Goal: Task Accomplishment & Management: Manage account settings

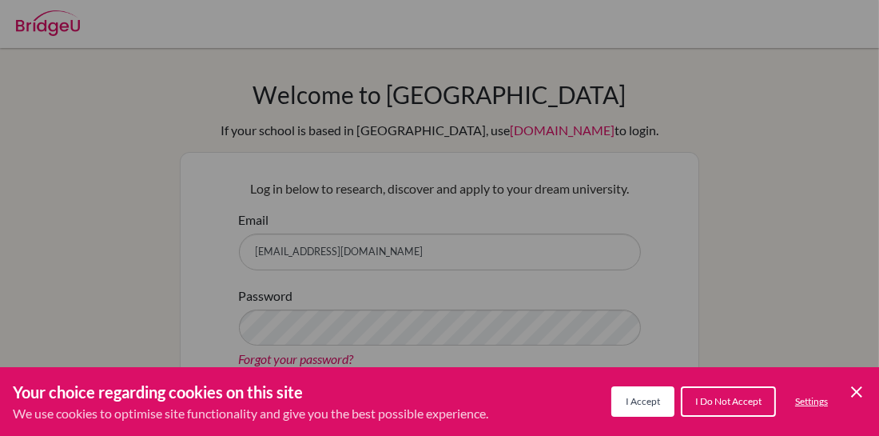
click at [633, 405] on span "I Accept" at bounding box center [643, 401] width 34 height 12
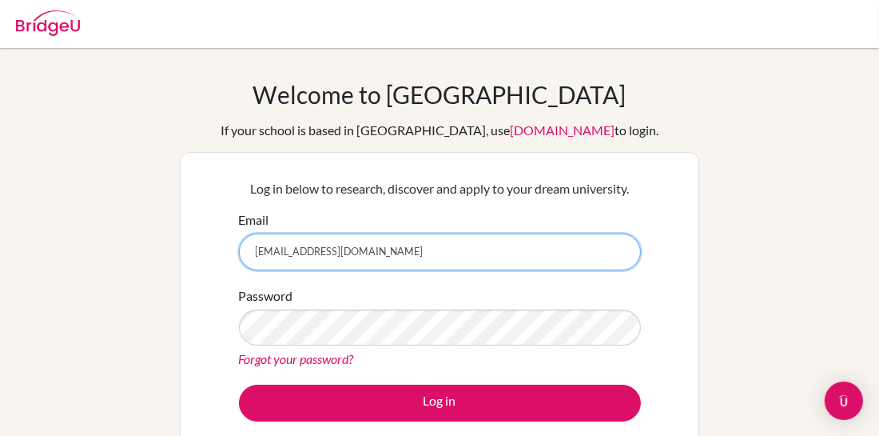
click at [444, 241] on input "[EMAIL_ADDRESS][DOMAIN_NAME]" at bounding box center [440, 251] width 402 height 37
type input "[EMAIL_ADDRESS][DOMAIN_NAME]"
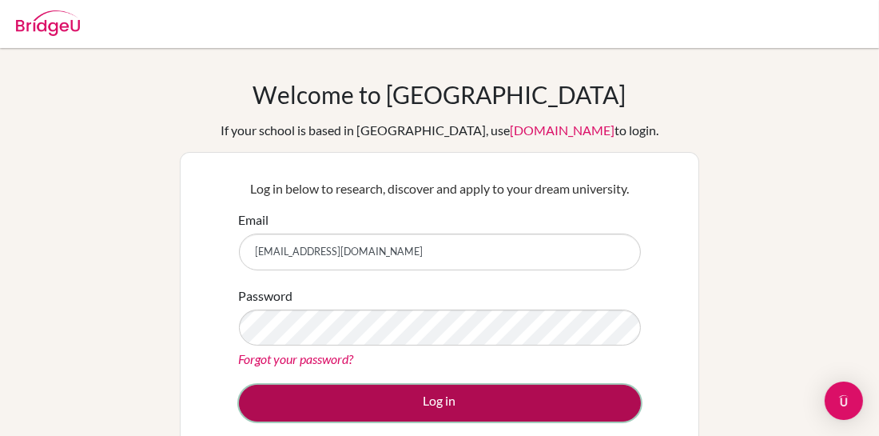
click at [462, 394] on button "Log in" at bounding box center [440, 403] width 402 height 37
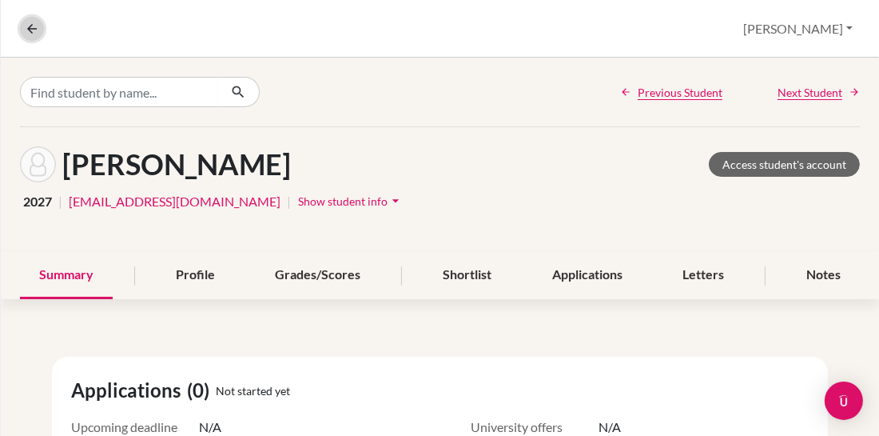
click at [35, 34] on icon at bounding box center [32, 29] width 14 height 14
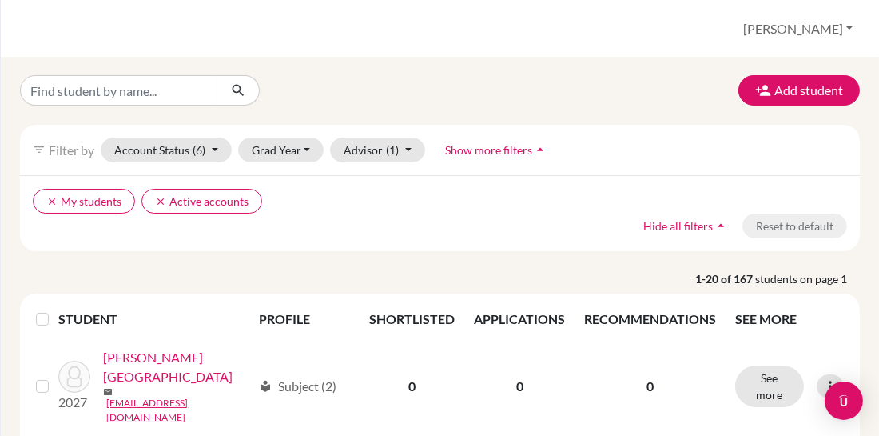
scroll to position [7, 0]
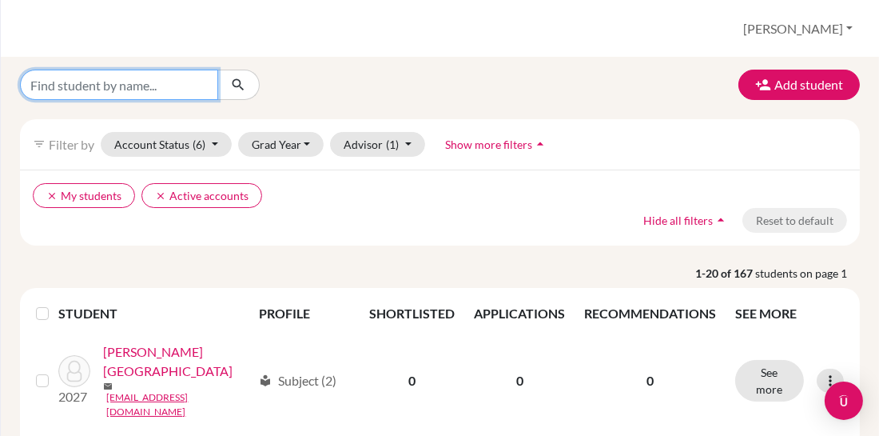
click at [185, 87] on input "Find student by name..." at bounding box center [119, 85] width 198 height 30
type input ","
type input "mourra"
click button "submit" at bounding box center [238, 85] width 42 height 30
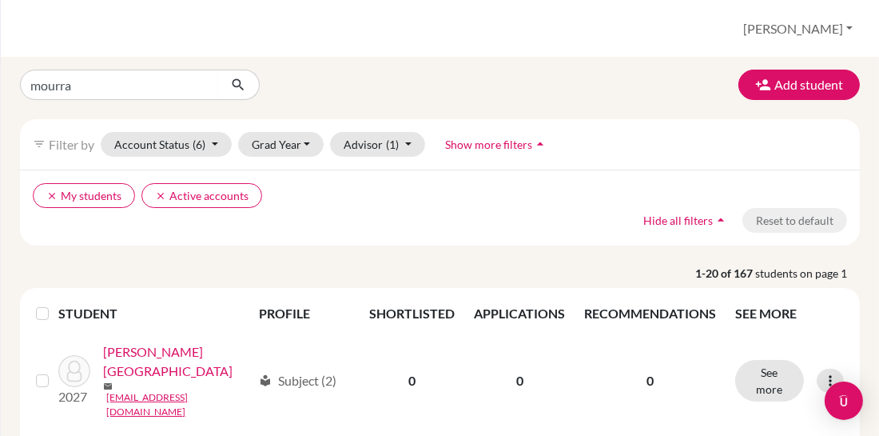
scroll to position [0, 0]
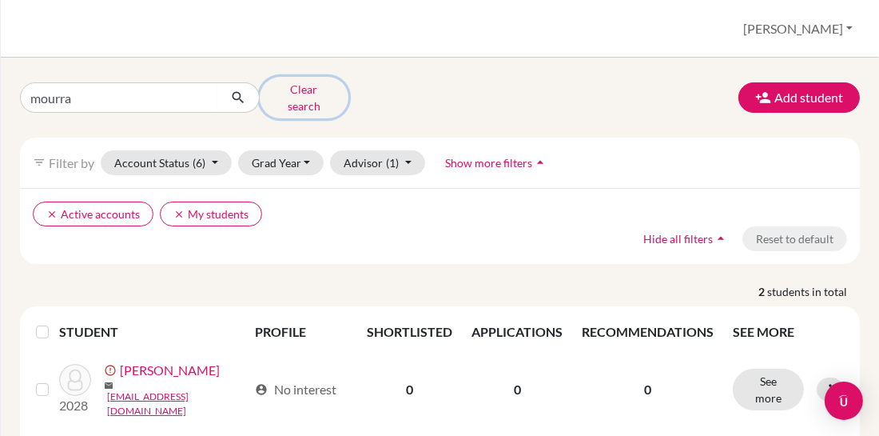
click at [318, 93] on button "Clear search" at bounding box center [304, 98] width 89 height 42
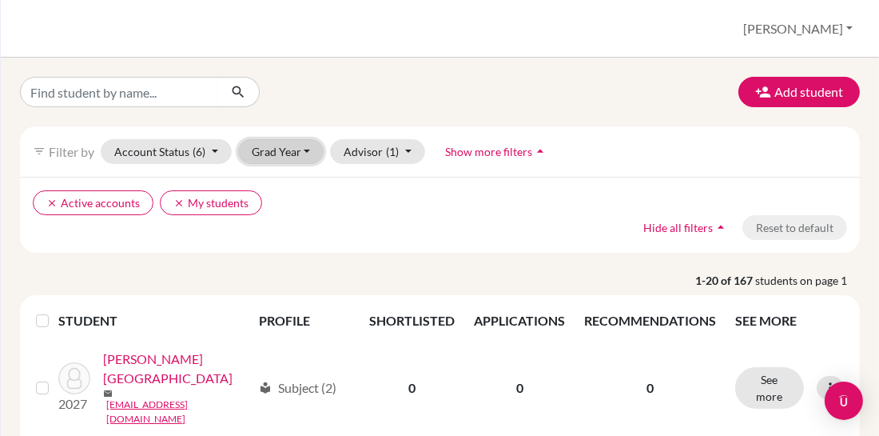
click at [271, 143] on button "Grad Year" at bounding box center [281, 151] width 86 height 25
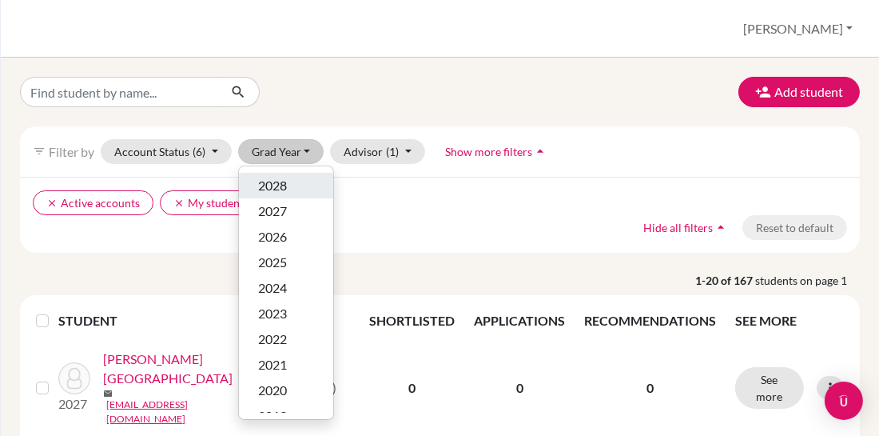
click at [281, 182] on span "2028" at bounding box center [272, 185] width 29 height 19
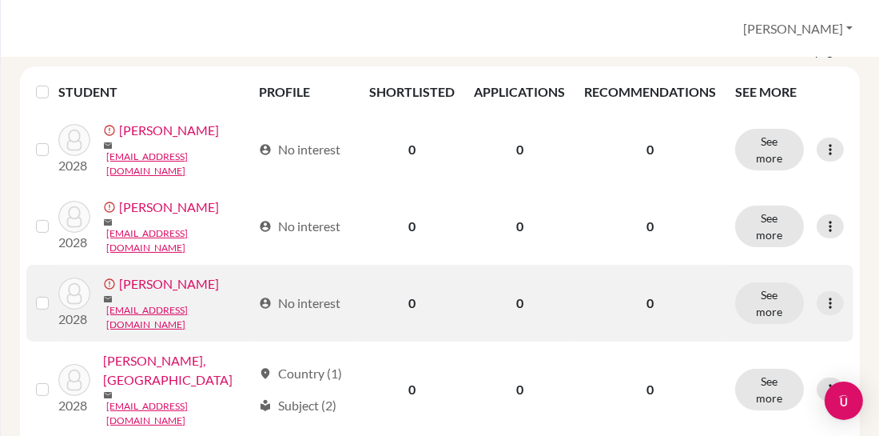
scroll to position [239, 0]
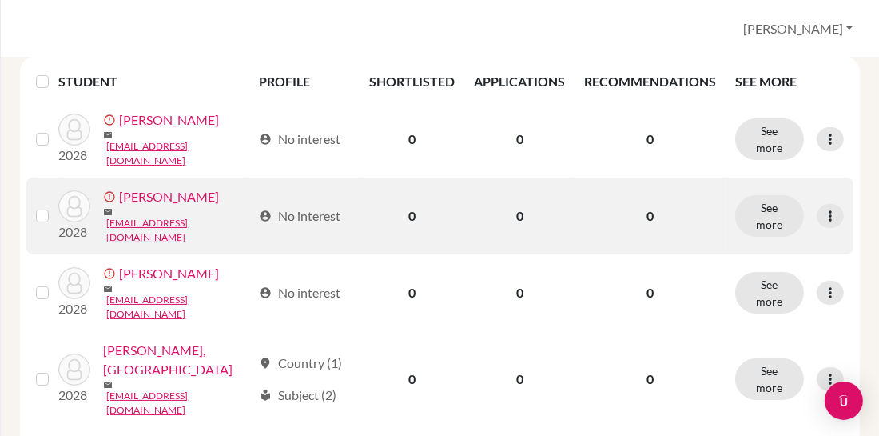
click at [55, 206] on label at bounding box center [55, 206] width 0 height 0
click at [0, 0] on input "checkbox" at bounding box center [0, 0] width 0 height 0
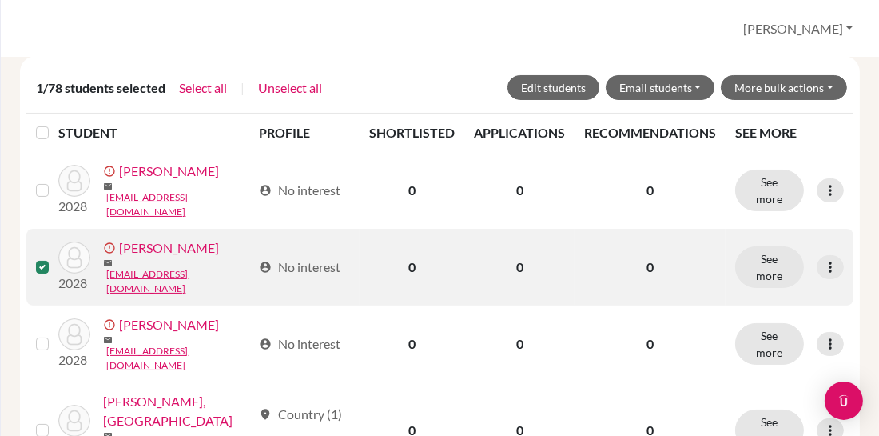
scroll to position [290, 0]
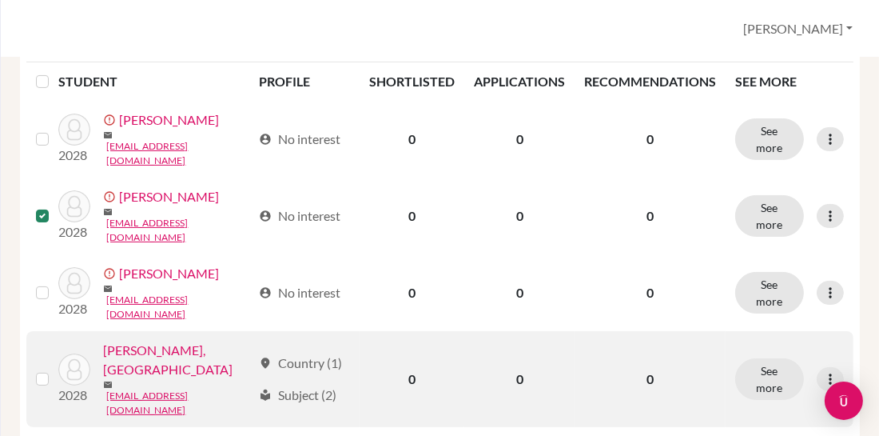
click at [55, 369] on label at bounding box center [55, 369] width 0 height 0
click at [0, 0] on input "checkbox" at bounding box center [0, 0] width 0 height 0
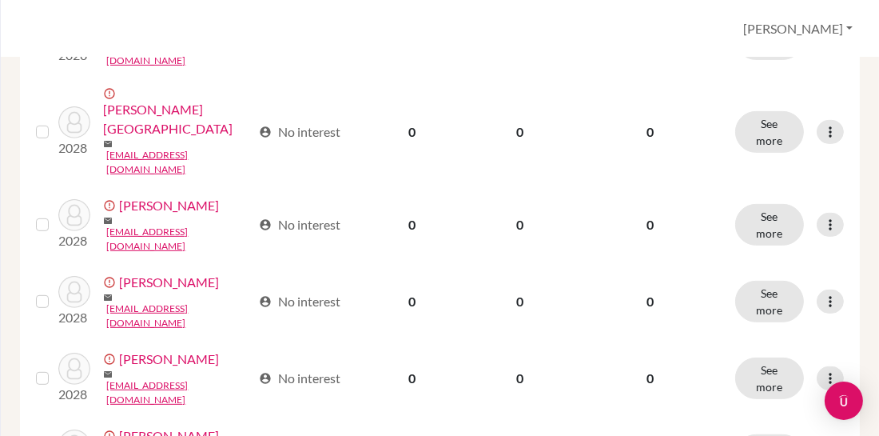
scroll to position [719, 0]
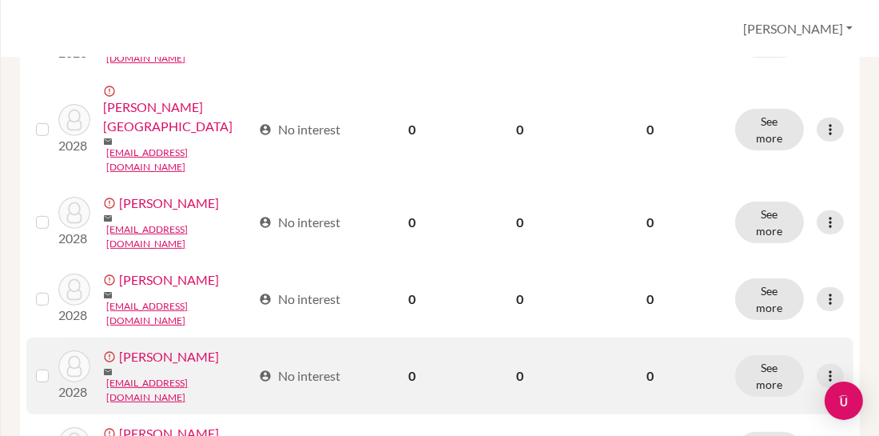
click at [55, 366] on label at bounding box center [55, 366] width 0 height 0
click at [0, 0] on input "checkbox" at bounding box center [0, 0] width 0 height 0
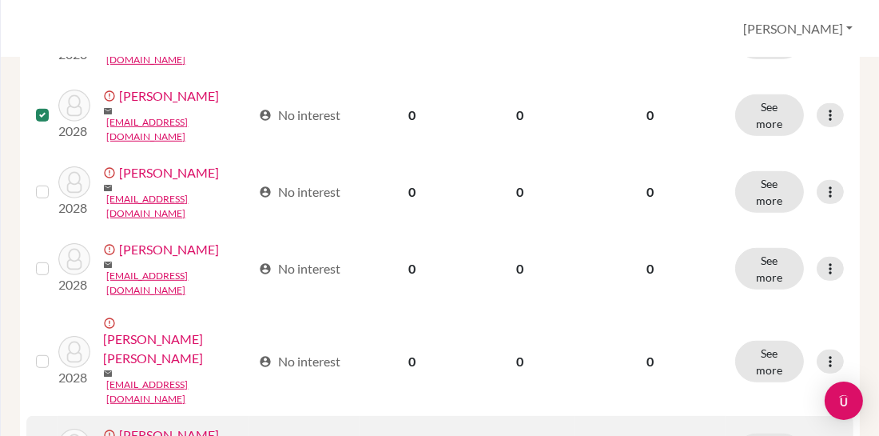
scroll to position [983, 0]
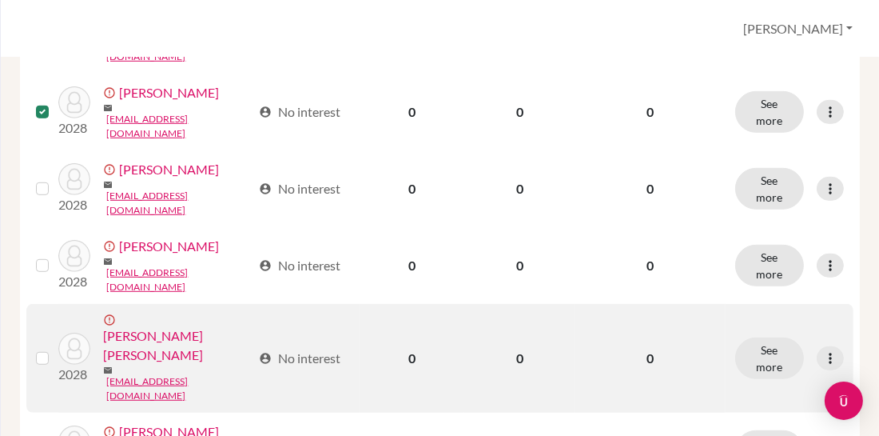
click at [55, 349] on label at bounding box center [55, 349] width 0 height 0
click at [0, 0] on input "checkbox" at bounding box center [0, 0] width 0 height 0
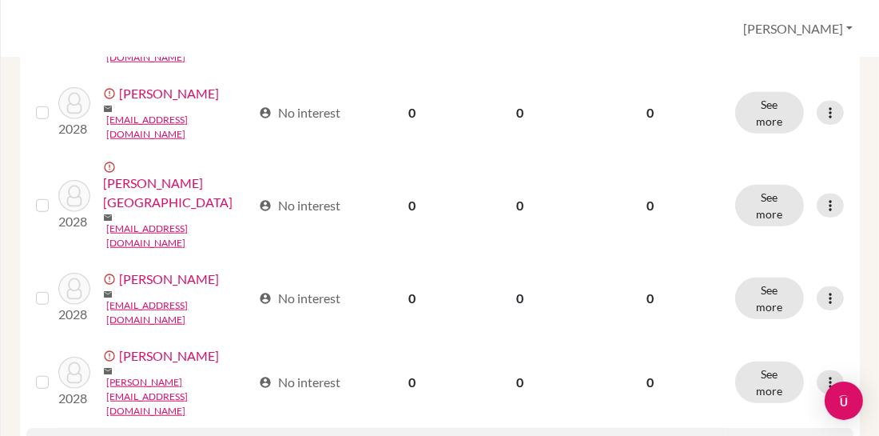
scroll to position [1328, 0]
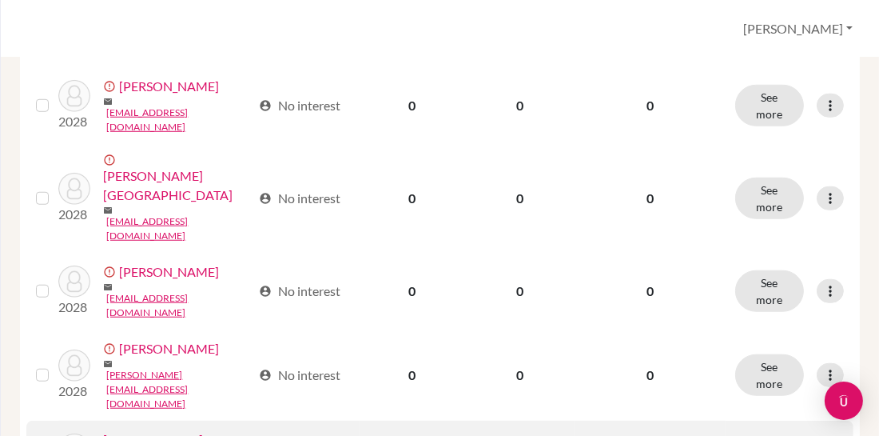
click at [0, 0] on input "checkbox" at bounding box center [0, 0] width 0 height 0
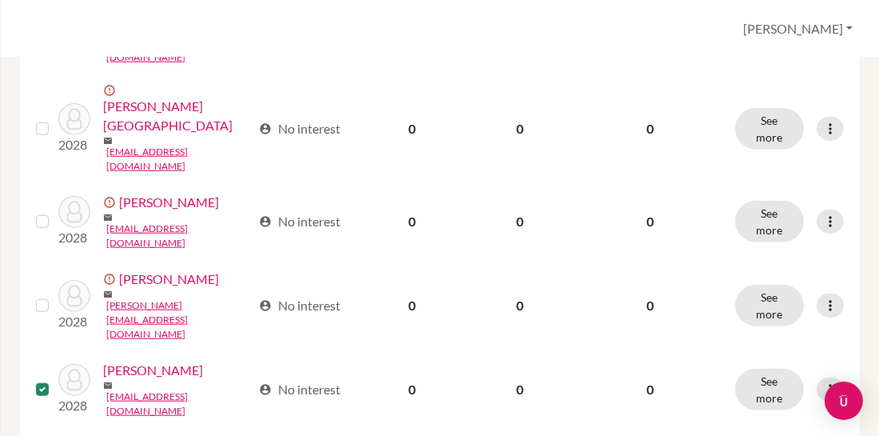
scroll to position [1402, 0]
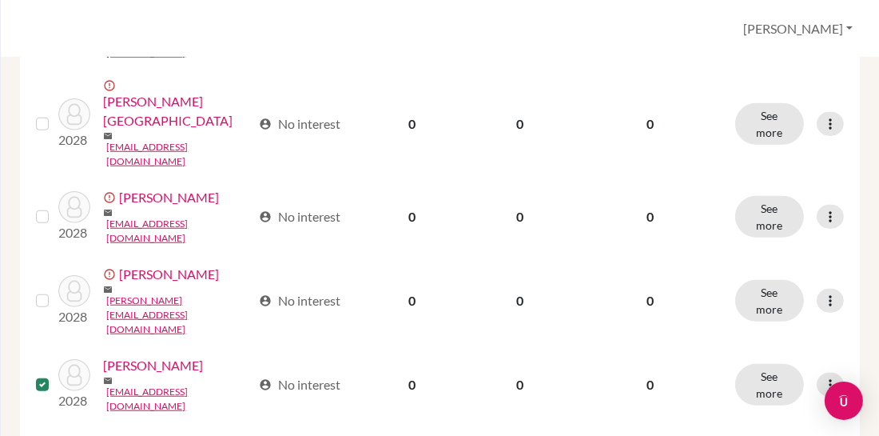
click at [0, 0] on input "checkbox" at bounding box center [0, 0] width 0 height 0
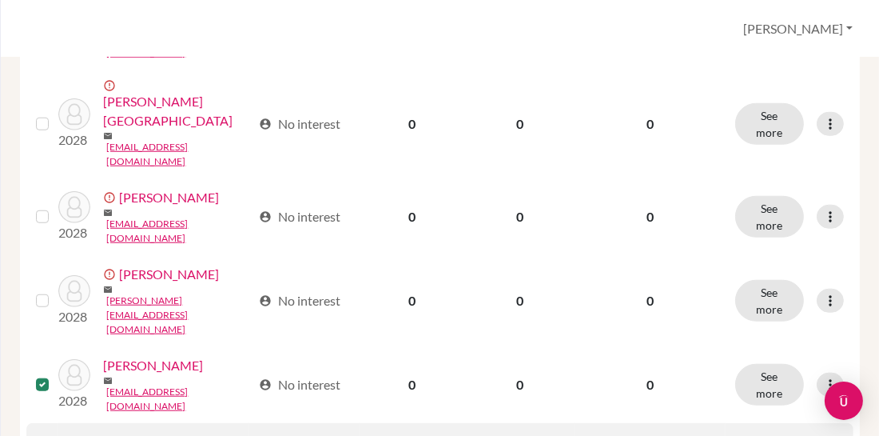
scroll to position [1481, 0]
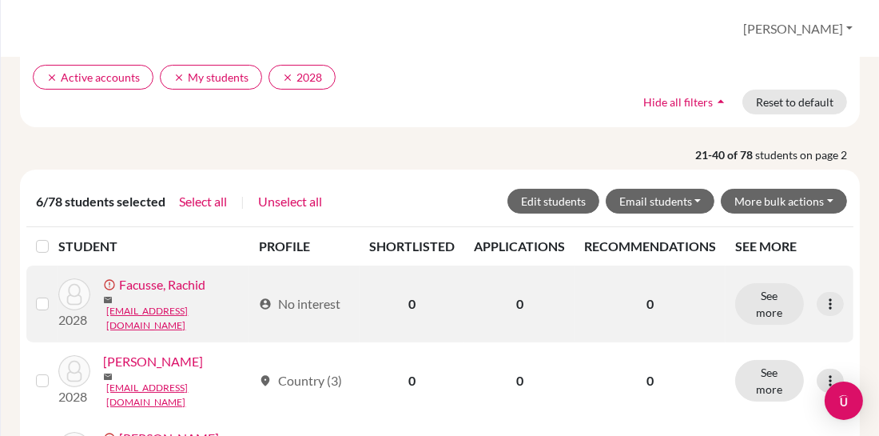
scroll to position [127, 0]
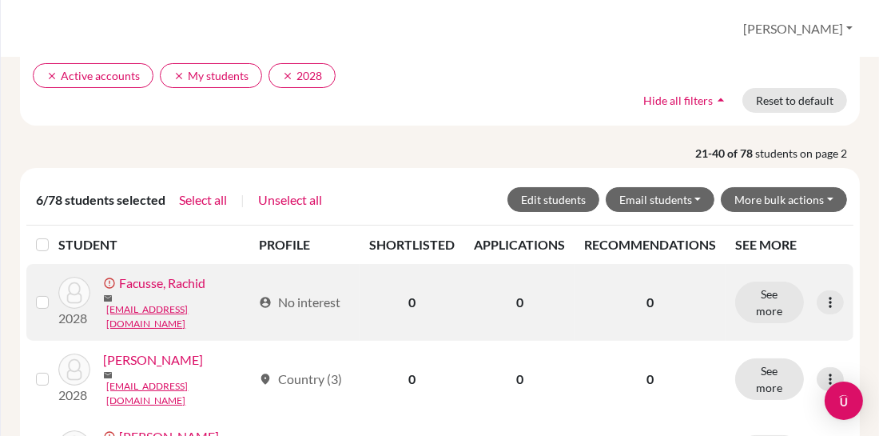
click at [55, 293] on label at bounding box center [55, 293] width 0 height 0
click at [0, 0] on input "checkbox" at bounding box center [0, 0] width 0 height 0
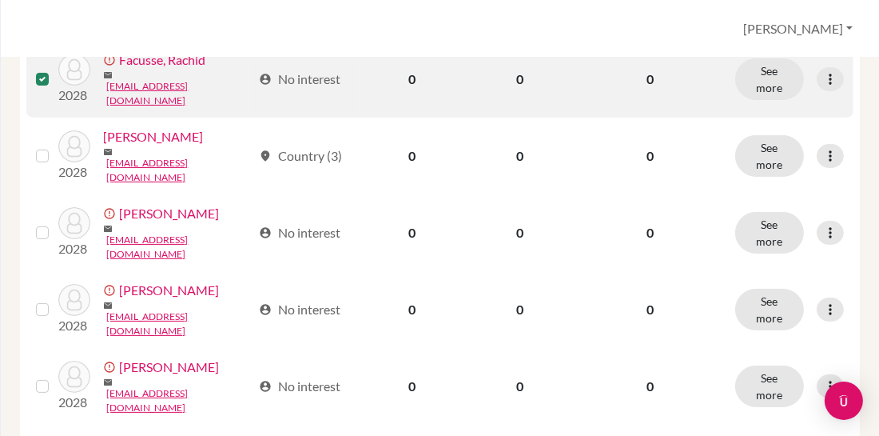
scroll to position [366, 0]
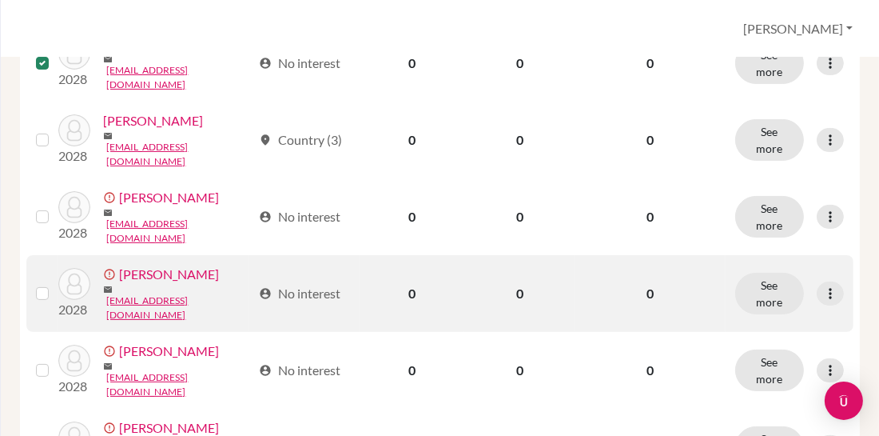
click at [55, 284] on label at bounding box center [55, 284] width 0 height 0
click at [0, 0] on input "checkbox" at bounding box center [0, 0] width 0 height 0
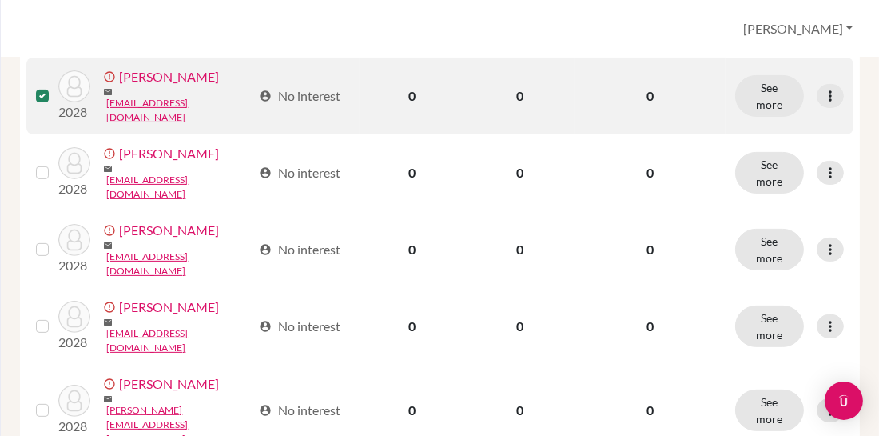
scroll to position [571, 0]
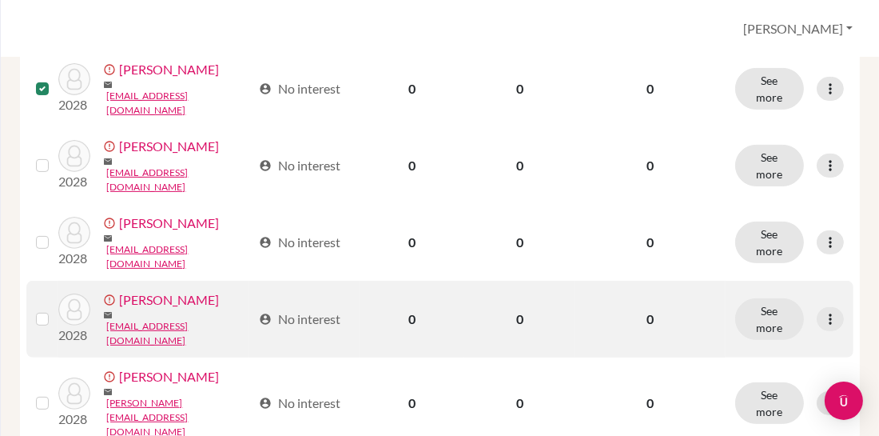
click at [55, 309] on label at bounding box center [55, 309] width 0 height 0
click at [0, 0] on input "checkbox" at bounding box center [0, 0] width 0 height 0
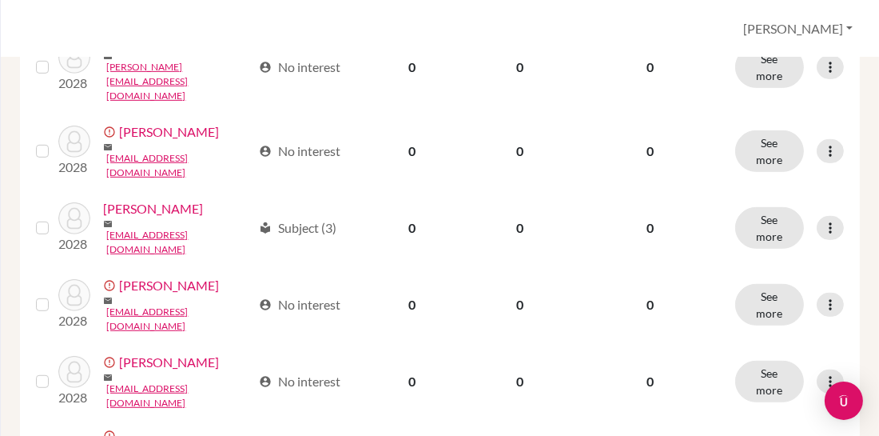
scroll to position [971, 0]
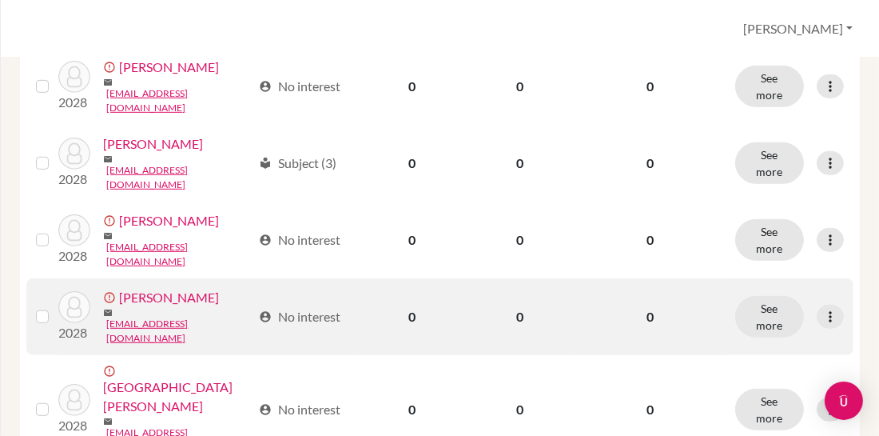
click at [55, 307] on label at bounding box center [55, 307] width 0 height 0
click at [0, 0] on input "checkbox" at bounding box center [0, 0] width 0 height 0
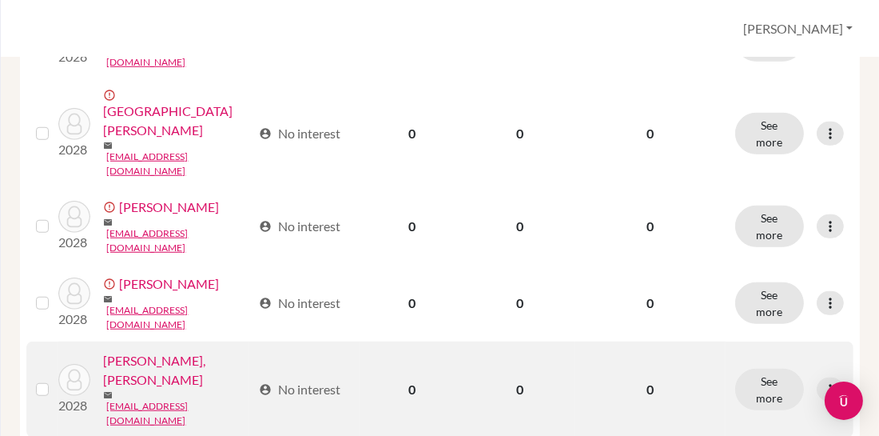
scroll to position [1248, 0]
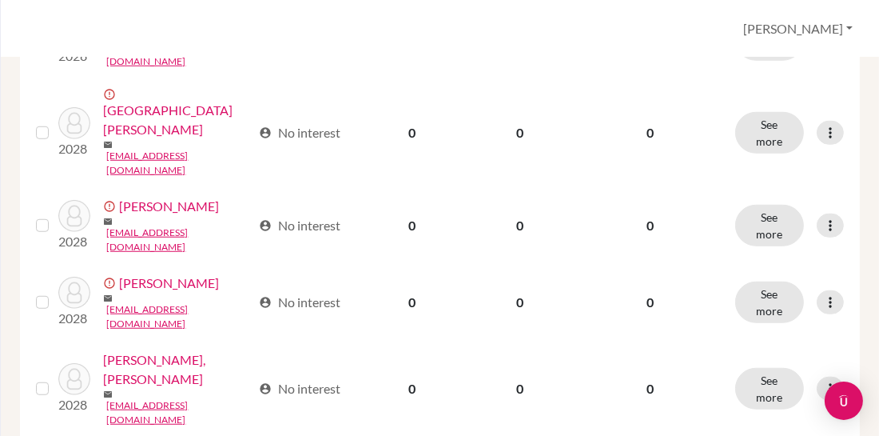
click at [0, 0] on input "checkbox" at bounding box center [0, 0] width 0 height 0
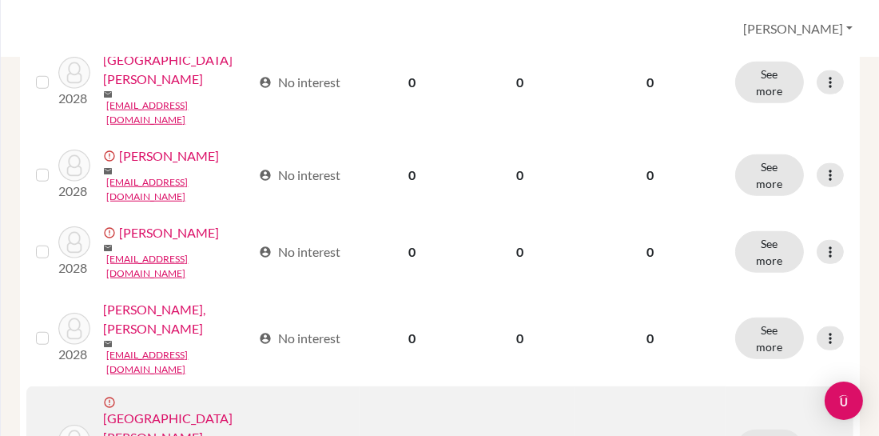
scroll to position [1310, 0]
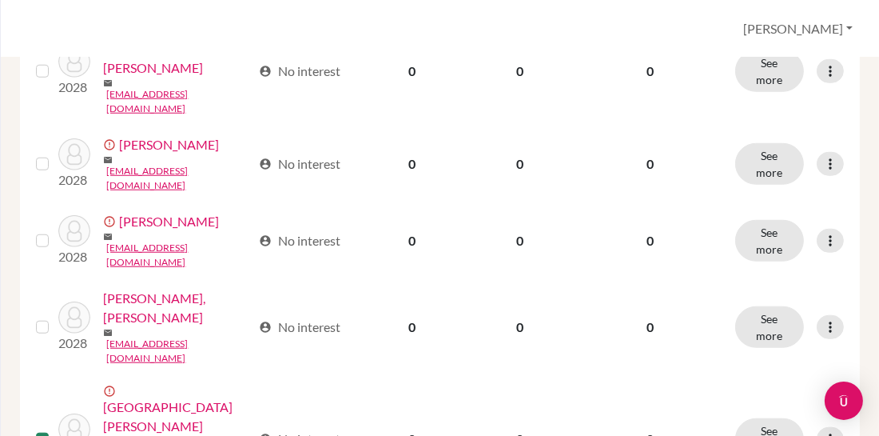
click at [0, 0] on input "checkbox" at bounding box center [0, 0] width 0 height 0
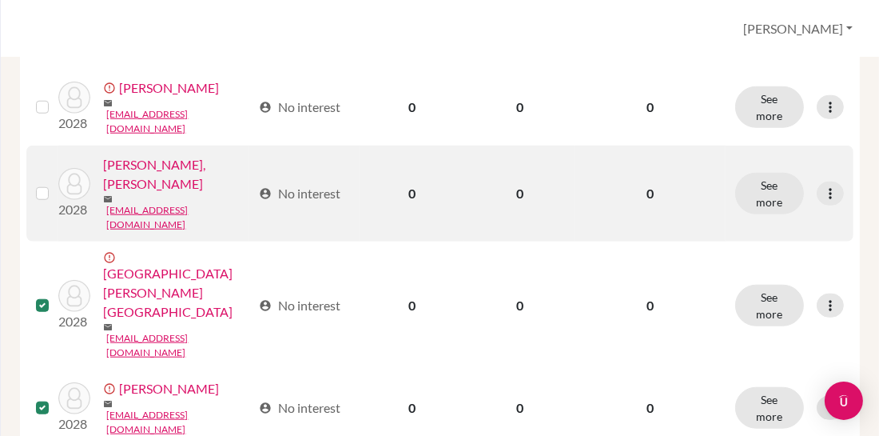
scroll to position [1467, 0]
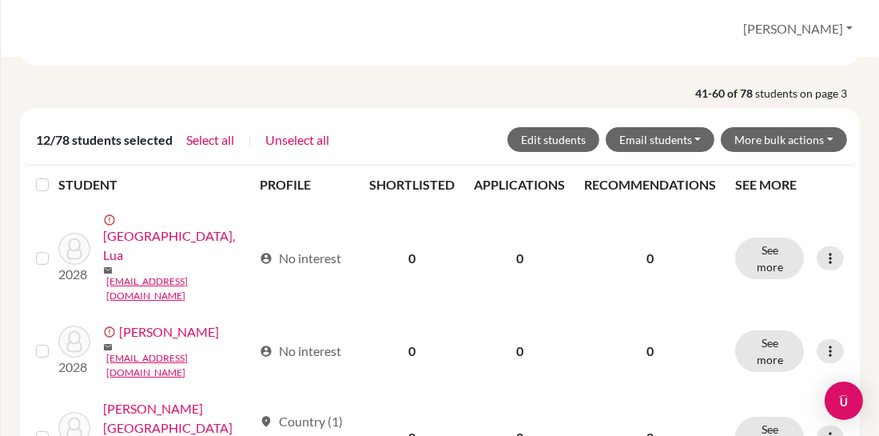
scroll to position [208, 0]
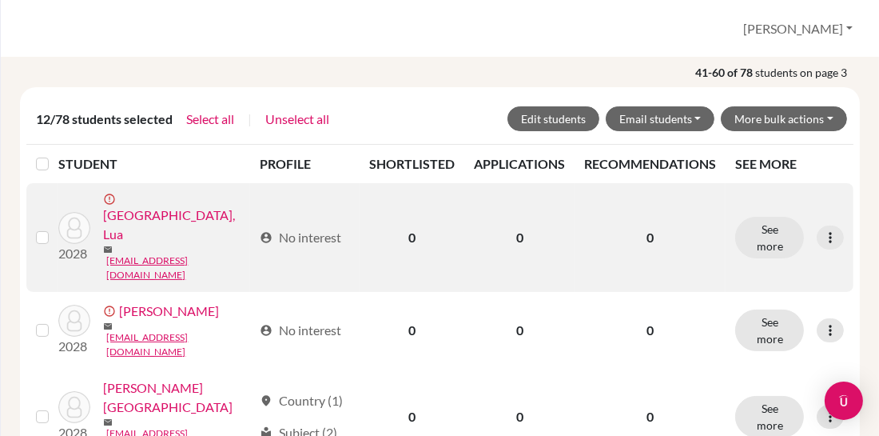
click at [55, 228] on label at bounding box center [55, 228] width 0 height 0
click at [0, 0] on input "checkbox" at bounding box center [0, 0] width 0 height 0
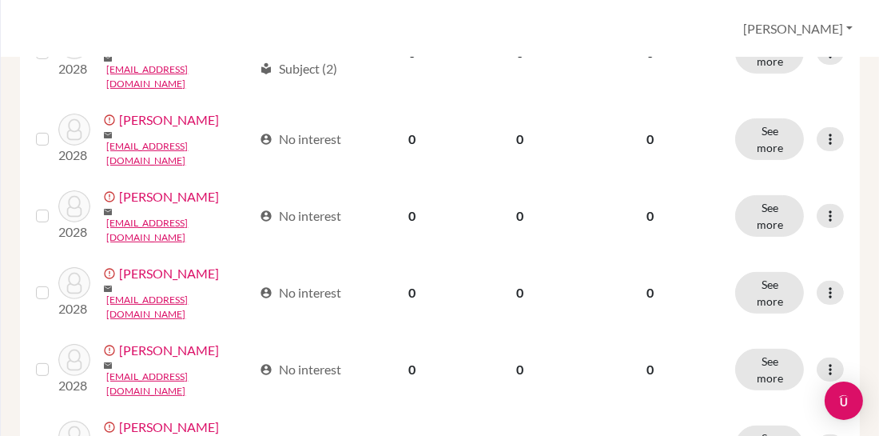
scroll to position [573, 0]
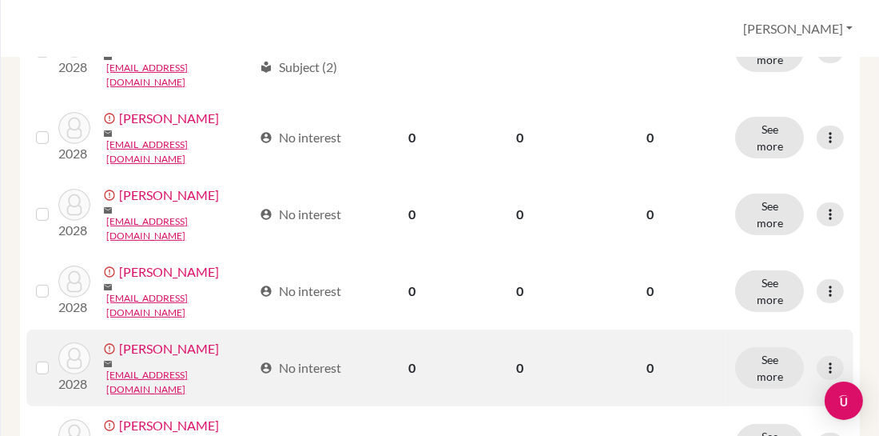
click at [55, 358] on label at bounding box center [55, 358] width 0 height 0
click at [0, 0] on input "checkbox" at bounding box center [0, 0] width 0 height 0
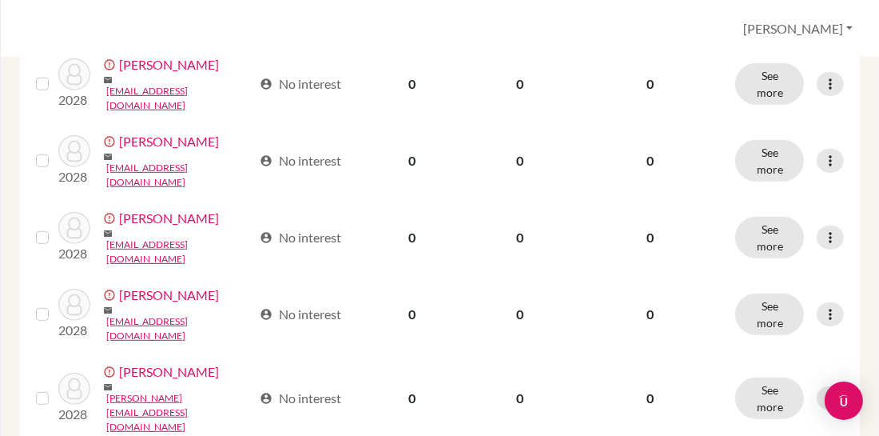
scroll to position [935, 0]
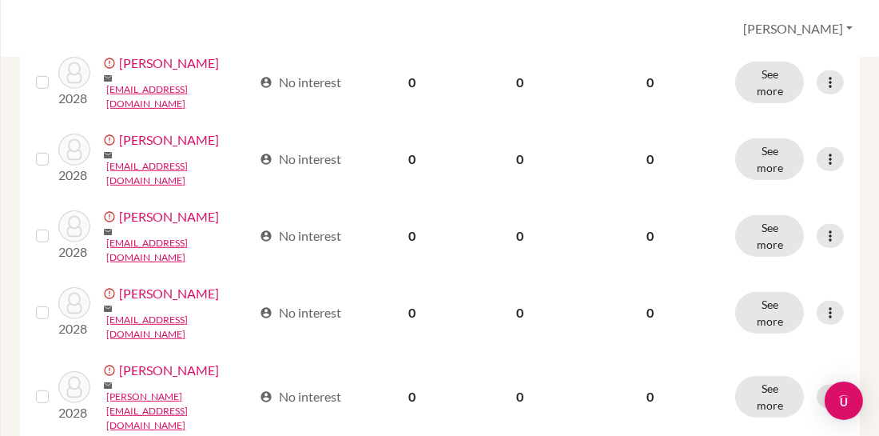
click at [0, 0] on input "checkbox" at bounding box center [0, 0] width 0 height 0
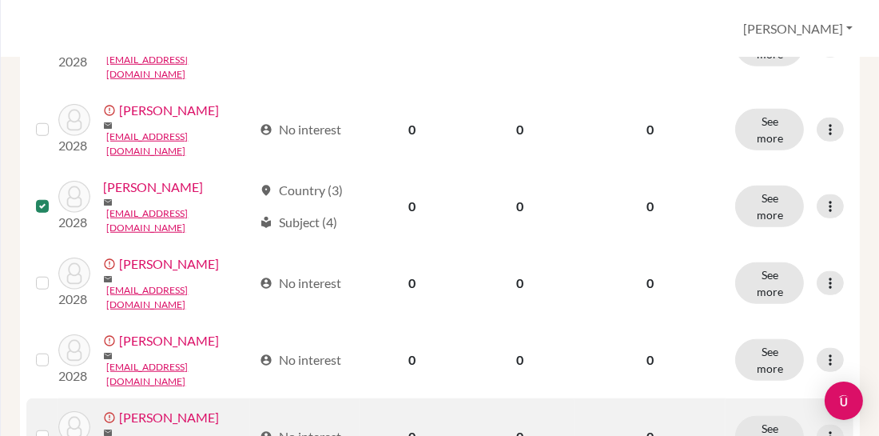
scroll to position [1294, 0]
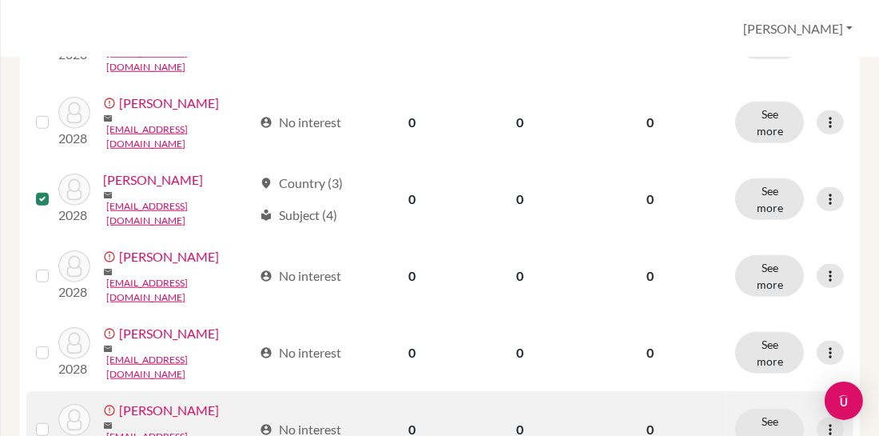
click at [55, 420] on label at bounding box center [55, 420] width 0 height 0
click at [0, 0] on input "checkbox" at bounding box center [0, 0] width 0 height 0
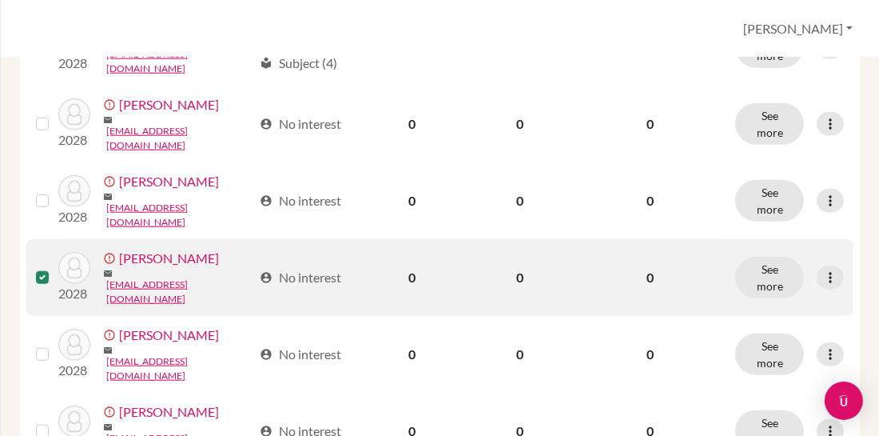
scroll to position [1449, 0]
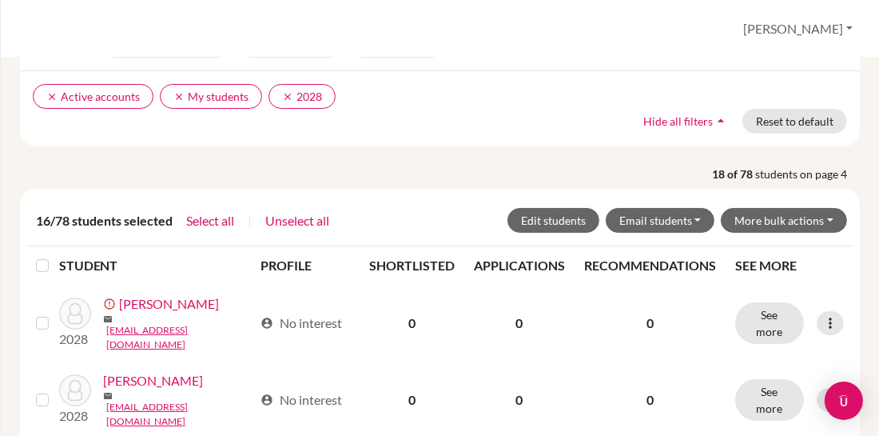
scroll to position [121, 0]
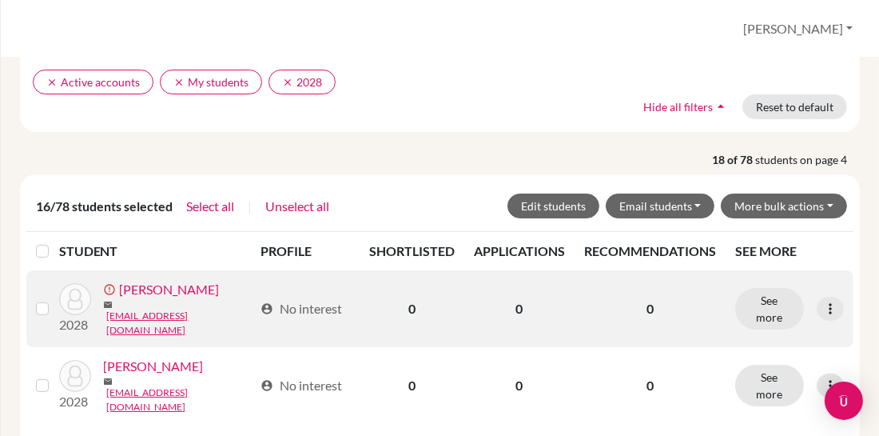
click at [55, 299] on label at bounding box center [55, 299] width 0 height 0
click at [0, 0] on input "checkbox" at bounding box center [0, 0] width 0 height 0
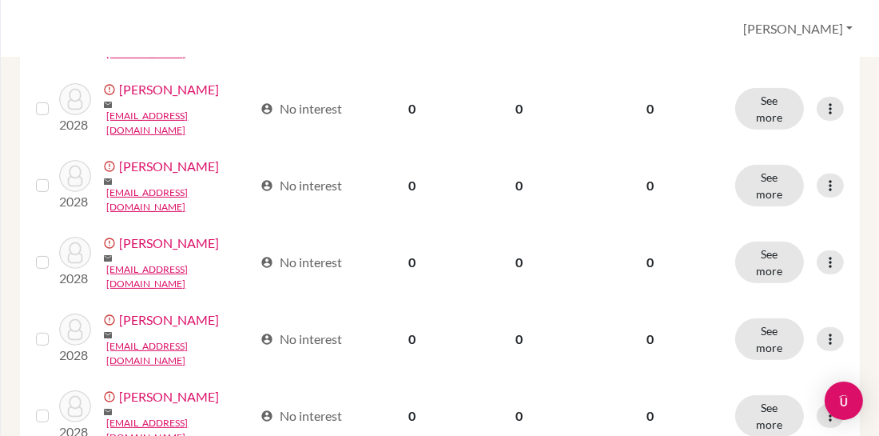
scroll to position [572, 0]
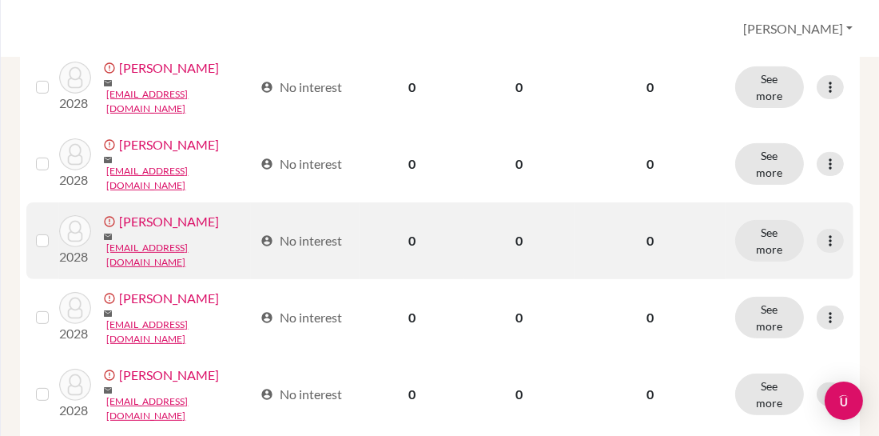
click at [55, 231] on label at bounding box center [55, 231] width 0 height 0
click at [0, 0] on input "checkbox" at bounding box center [0, 0] width 0 height 0
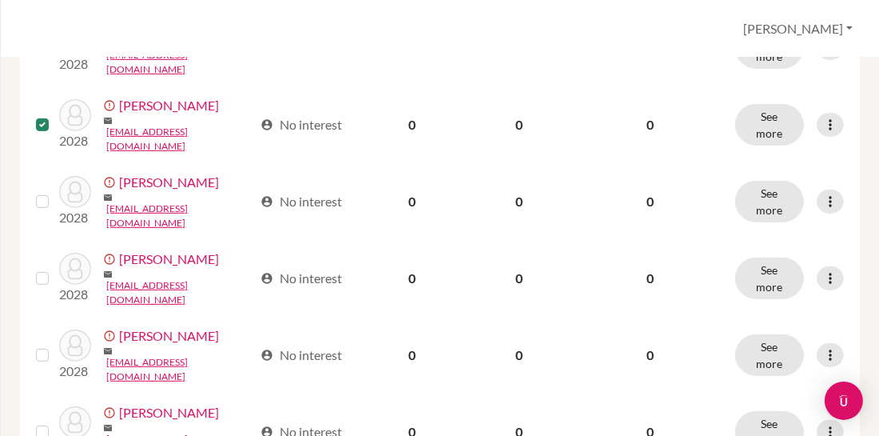
scroll to position [718, 0]
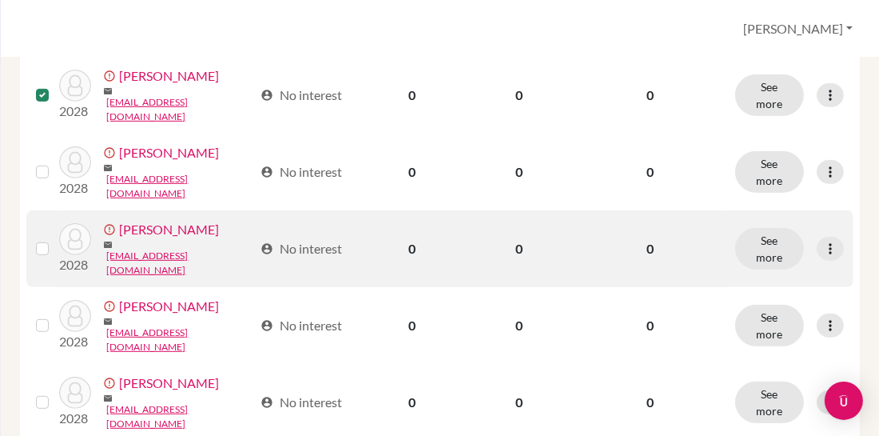
click at [55, 239] on label at bounding box center [55, 239] width 0 height 0
click at [0, 0] on input "checkbox" at bounding box center [0, 0] width 0 height 0
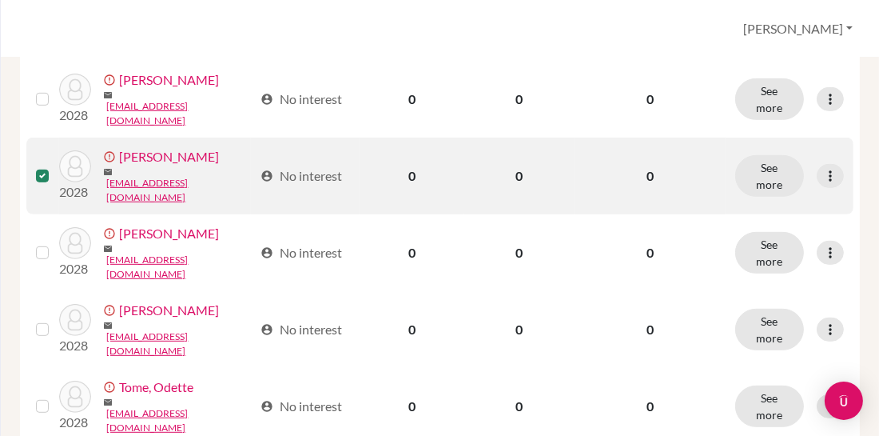
scroll to position [793, 0]
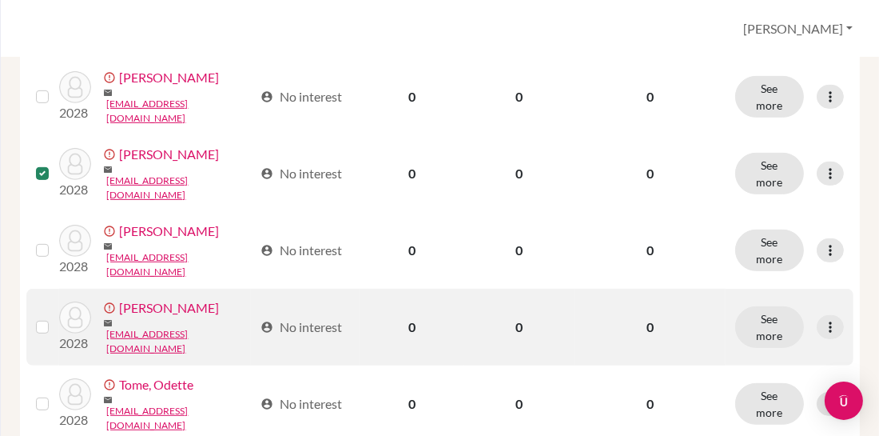
click at [55, 317] on label at bounding box center [55, 317] width 0 height 0
click at [0, 0] on input "checkbox" at bounding box center [0, 0] width 0 height 0
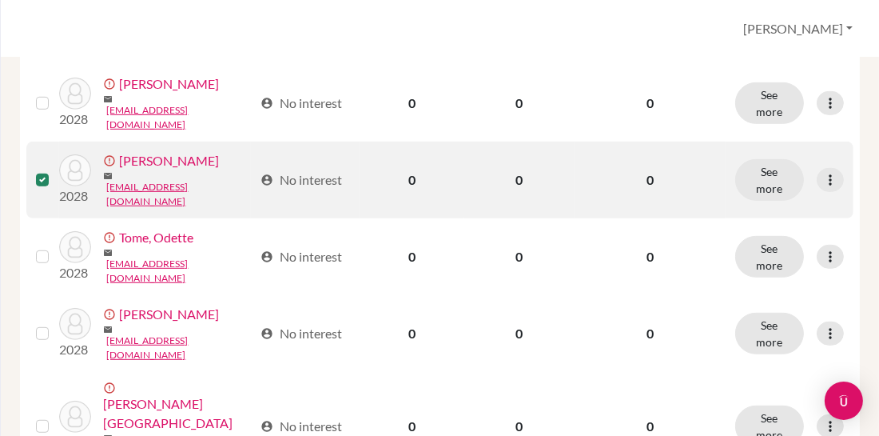
scroll to position [947, 0]
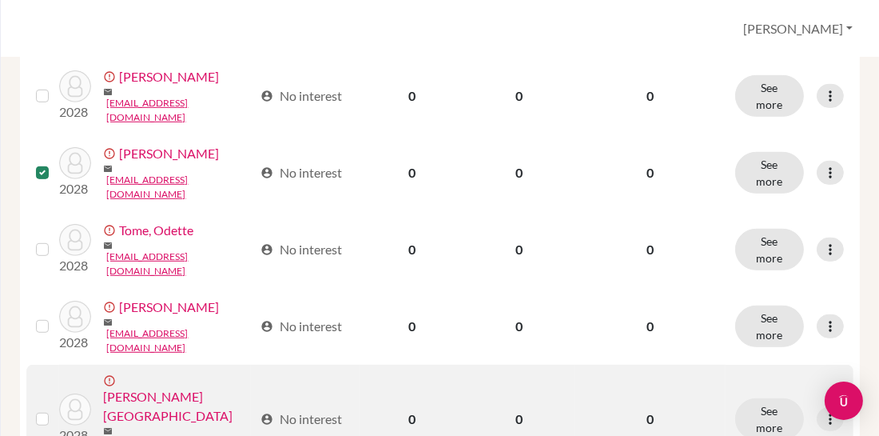
click at [55, 409] on label at bounding box center [55, 409] width 0 height 0
click at [0, 0] on input "checkbox" at bounding box center [0, 0] width 0 height 0
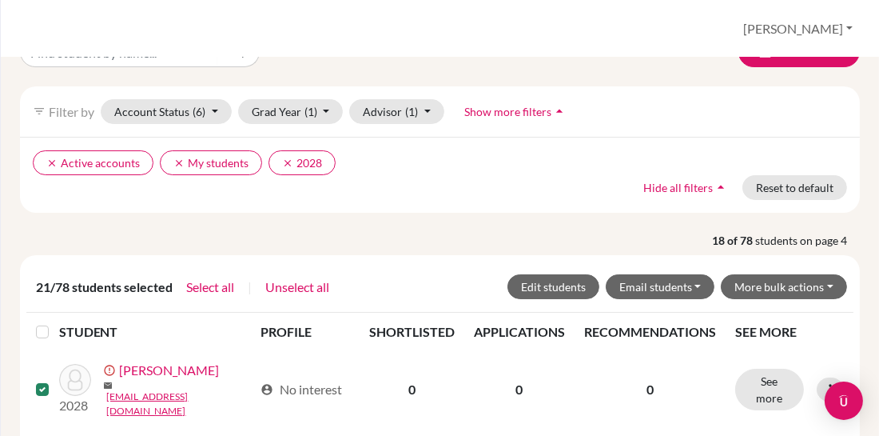
scroll to position [43, 0]
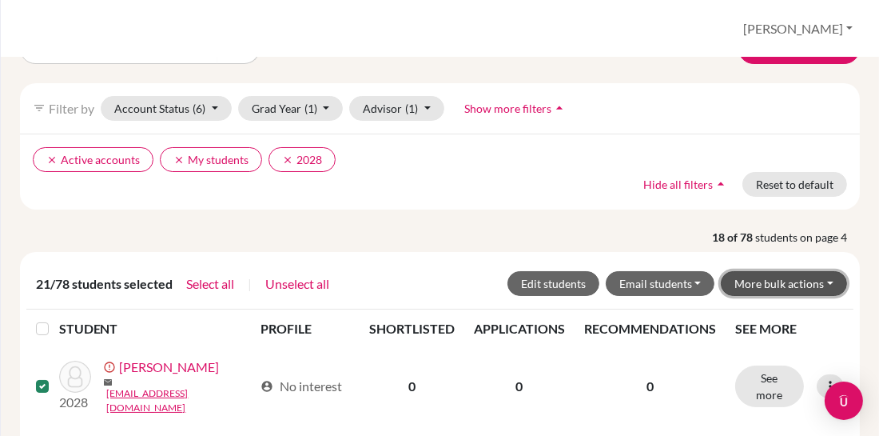
click at [819, 282] on button "More bulk actions" at bounding box center [784, 283] width 126 height 25
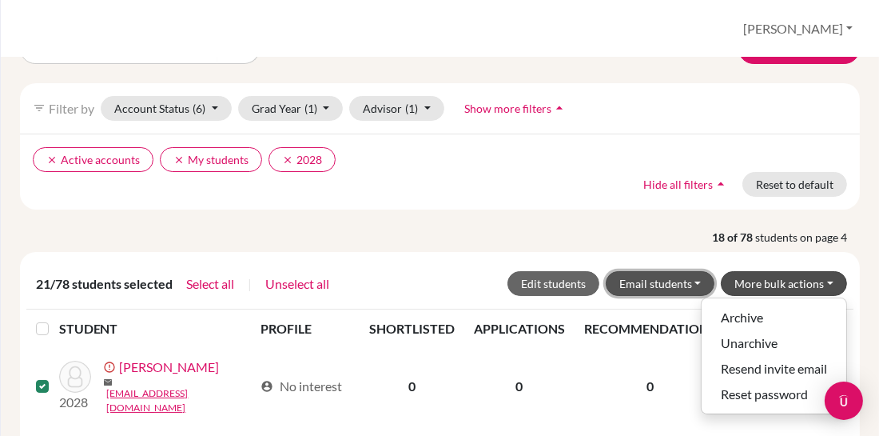
click at [701, 280] on button "Email students" at bounding box center [661, 283] width 110 height 25
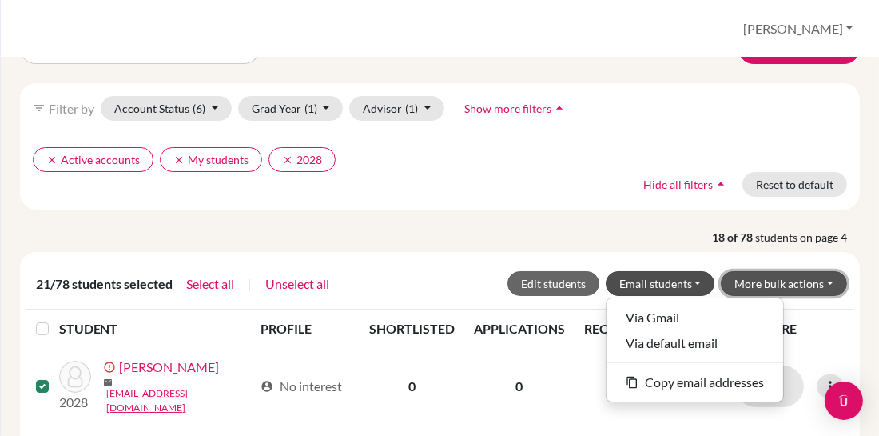
click at [829, 284] on button "More bulk actions" at bounding box center [784, 283] width 126 height 25
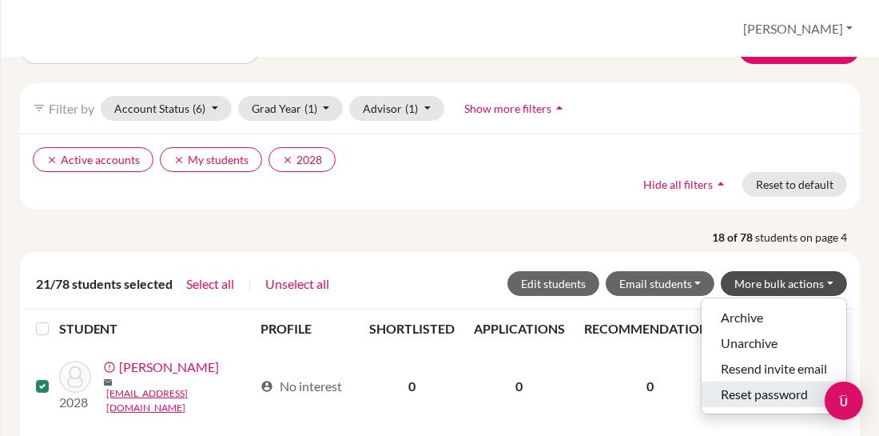
click at [770, 392] on button "Reset password" at bounding box center [774, 394] width 145 height 26
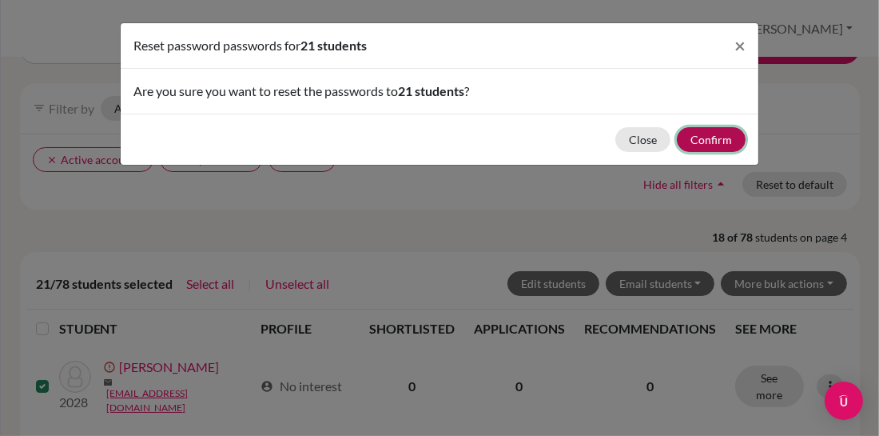
click at [728, 143] on button "Confirm" at bounding box center [711, 139] width 69 height 25
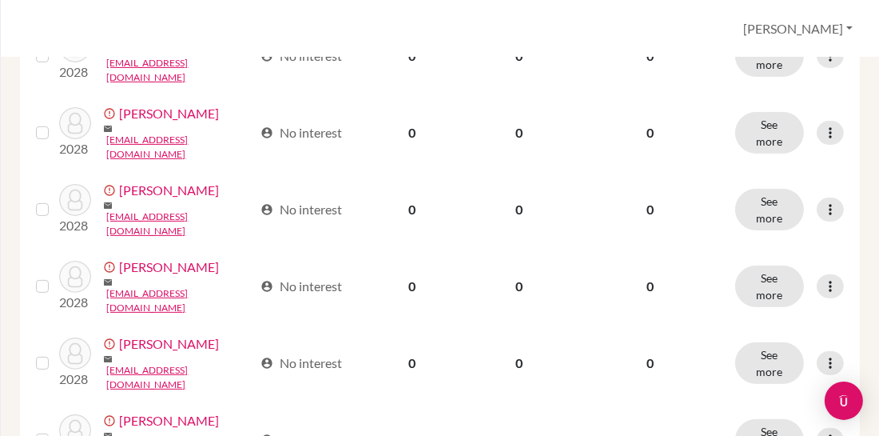
scroll to position [0, 0]
